Goal: Navigation & Orientation: Find specific page/section

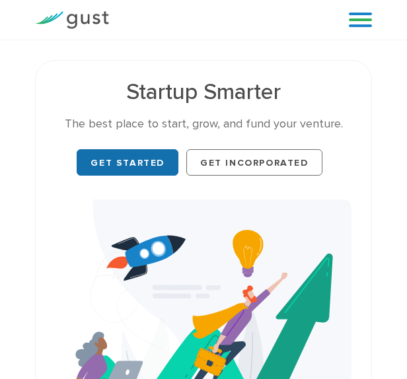
click at [119, 153] on link "Get Started" at bounding box center [128, 162] width 102 height 26
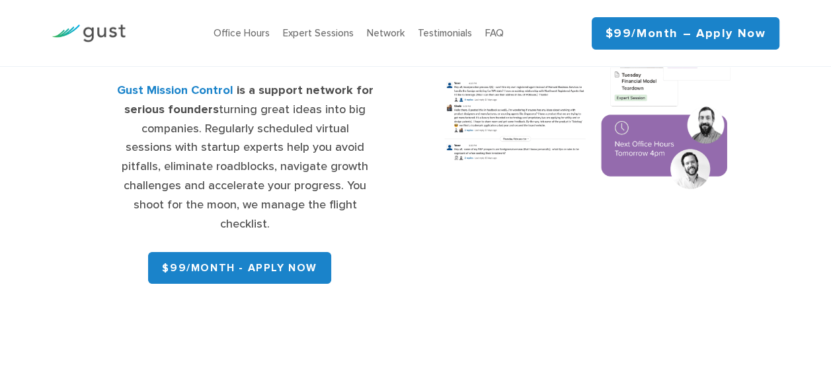
scroll to position [198, 0]
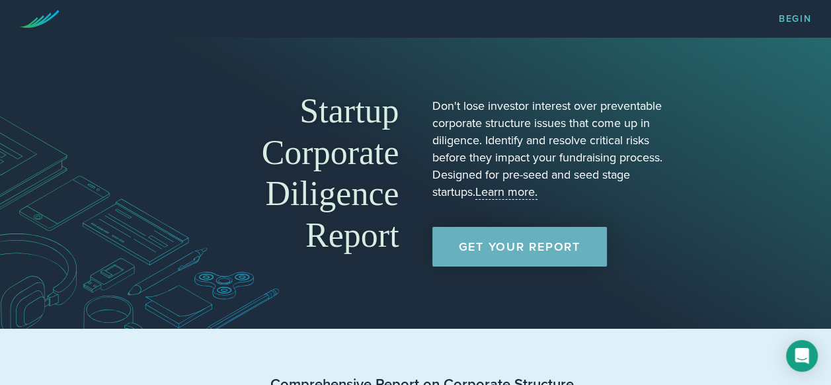
click at [522, 254] on link "Get Your Report" at bounding box center [519, 247] width 174 height 40
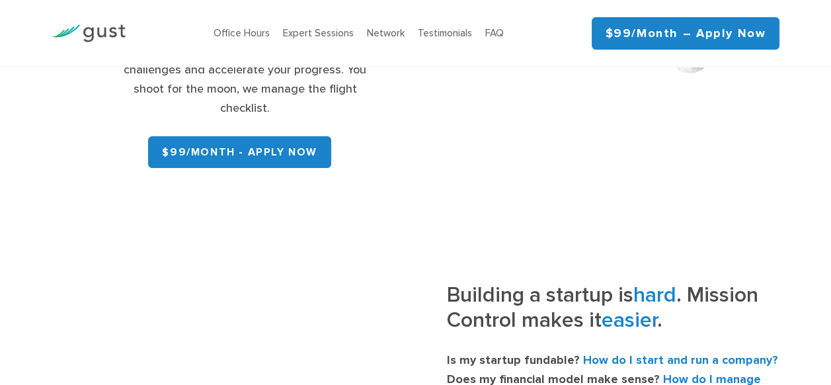
scroll to position [397, 0]
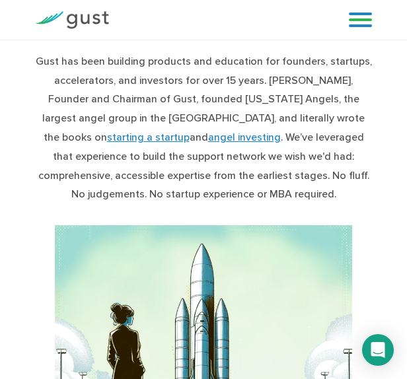
scroll to position [2231, 0]
